Goal: Information Seeking & Learning: Compare options

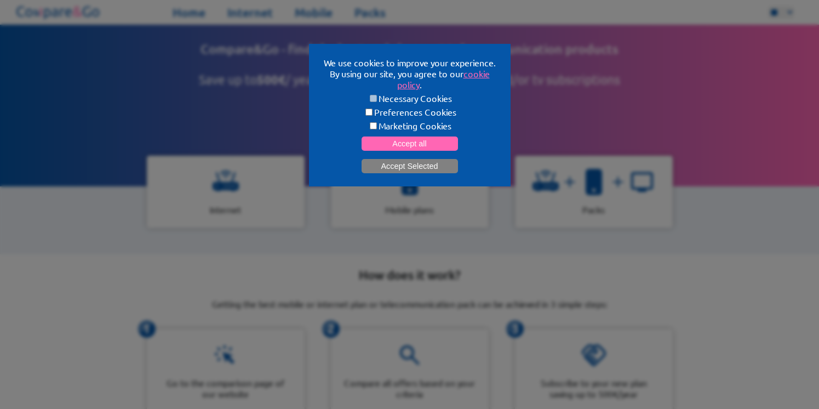
click at [418, 161] on button "Accept Selected" at bounding box center [410, 166] width 96 height 14
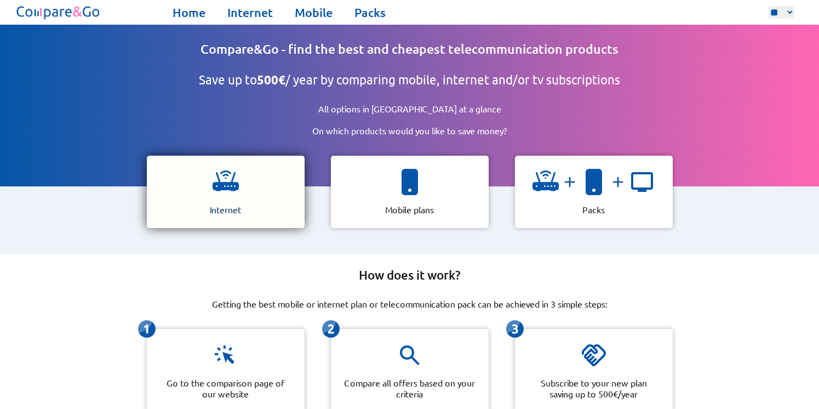
click at [223, 190] on img at bounding box center [226, 182] width 26 height 26
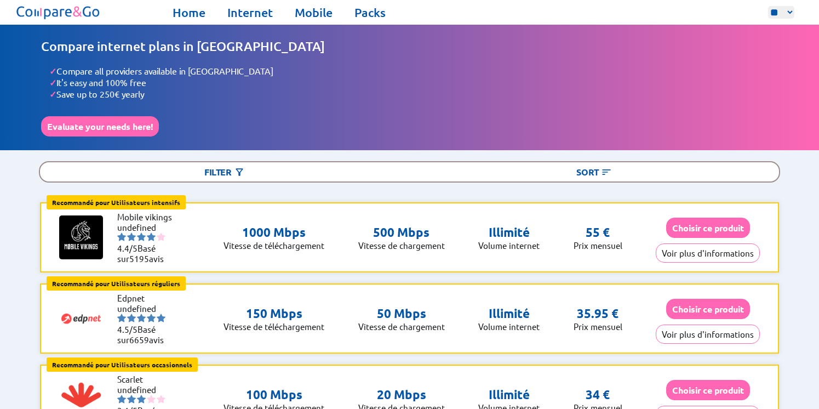
click at [793, 14] on select "** ** **" at bounding box center [781, 12] width 26 height 13
click at [768, 6] on select "** ** **" at bounding box center [781, 12] width 26 height 13
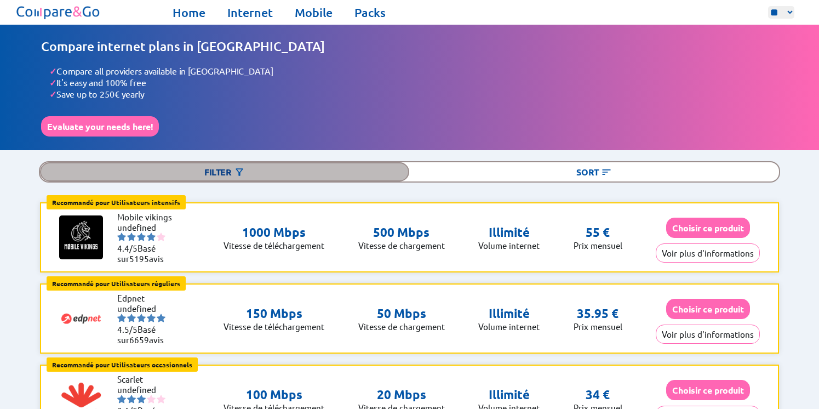
click at [228, 171] on div "Filter" at bounding box center [225, 171] width 370 height 19
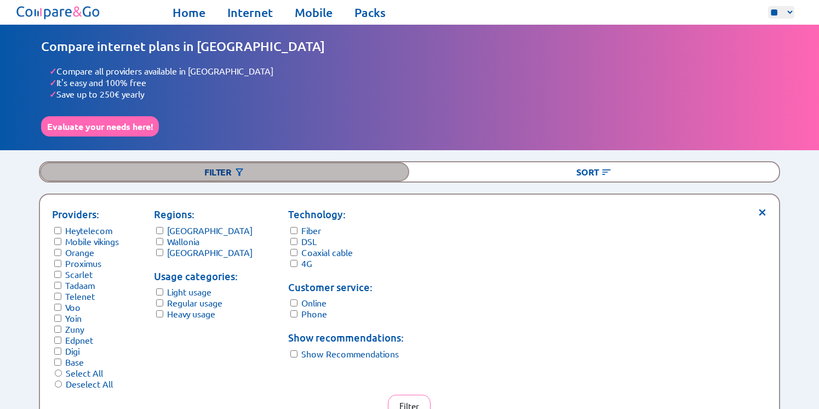
click at [228, 171] on div "Filter" at bounding box center [225, 171] width 370 height 19
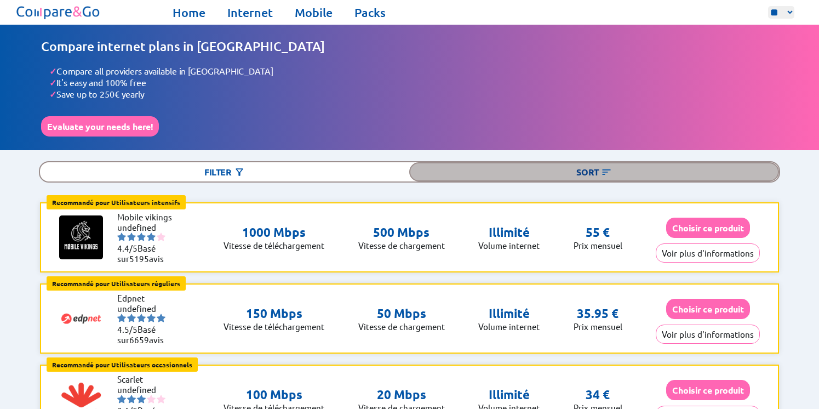
click at [584, 175] on div "Sort" at bounding box center [594, 171] width 370 height 19
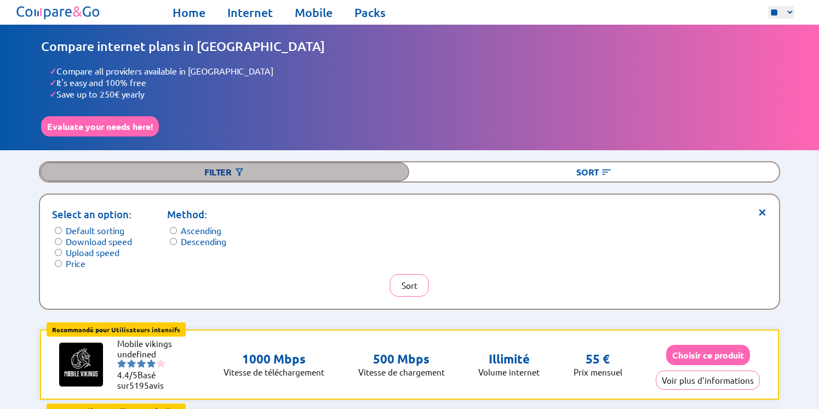
click at [224, 169] on div "Filter" at bounding box center [225, 171] width 370 height 19
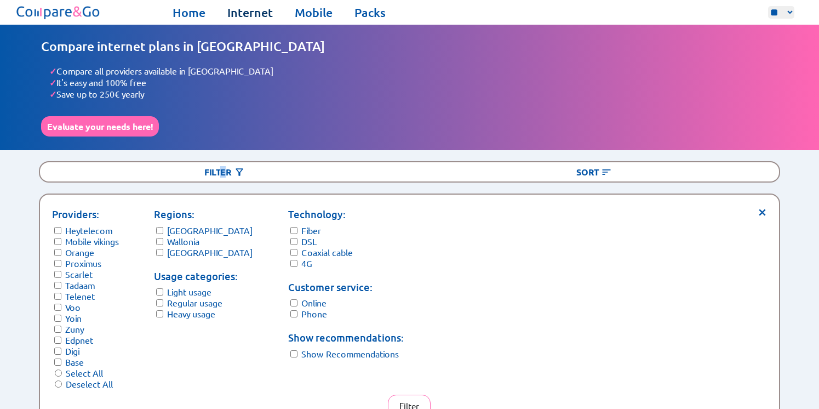
click at [254, 6] on link "Internet" at bounding box center [249, 12] width 45 height 15
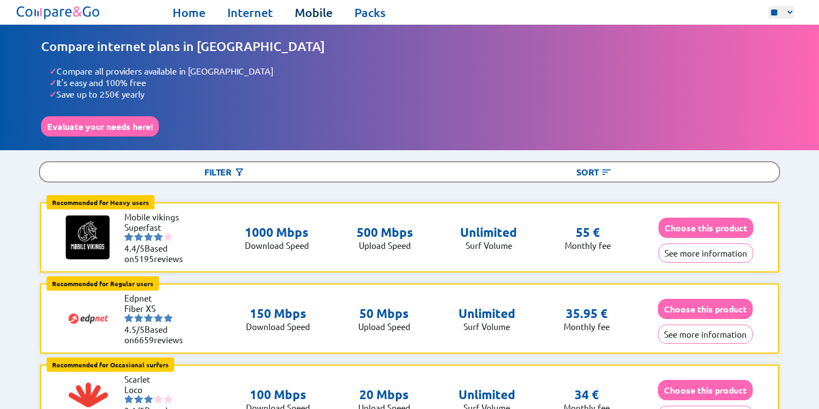
click at [307, 10] on link "Mobile" at bounding box center [314, 12] width 38 height 15
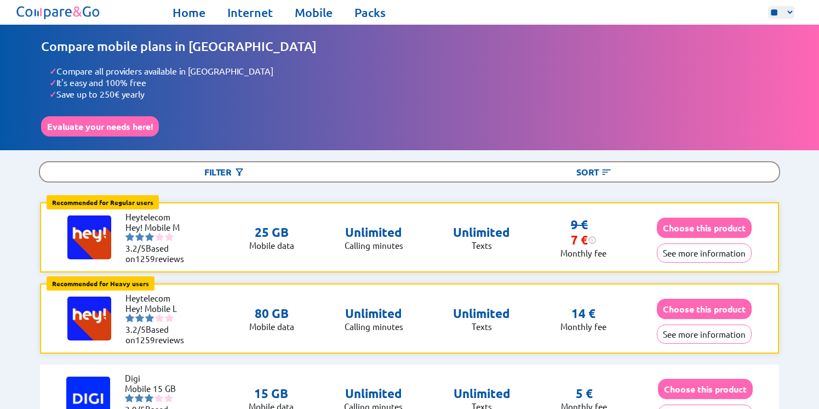
drag, startPoint x: 4, startPoint y: 201, endPoint x: 10, endPoint y: 194, distance: 8.9
